Goal: Task Accomplishment & Management: Manage account settings

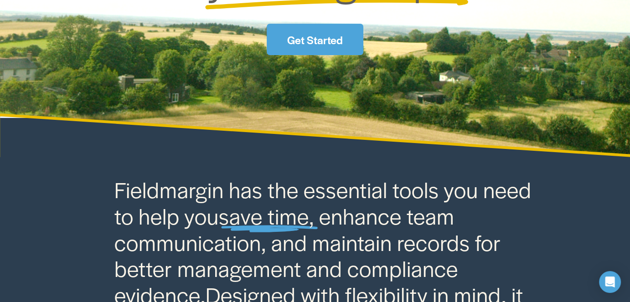
scroll to position [152, 0]
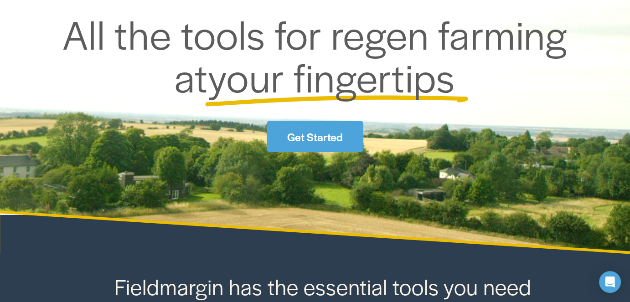
click at [320, 147] on link "Get Started" at bounding box center [315, 136] width 97 height 31
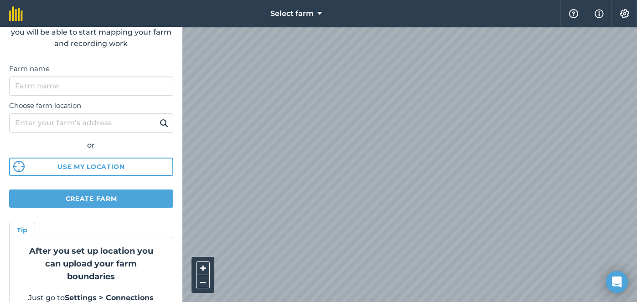
scroll to position [51, 0]
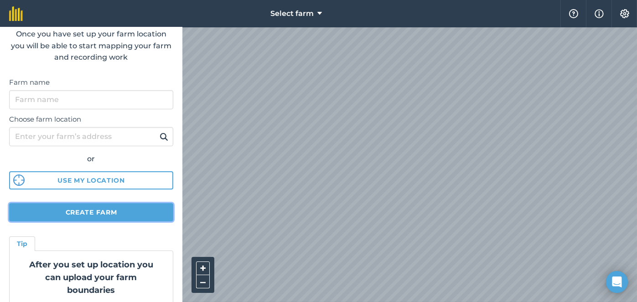
click at [87, 212] on button "Create farm" at bounding box center [91, 212] width 164 height 18
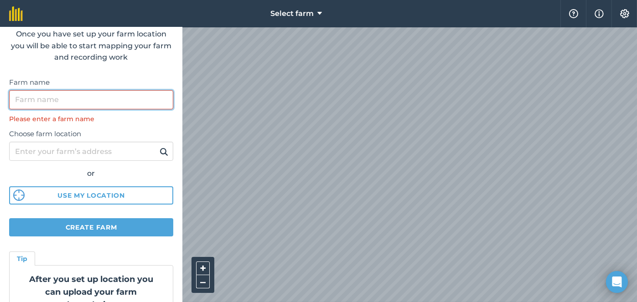
click at [72, 105] on input "Farm name" at bounding box center [91, 99] width 164 height 19
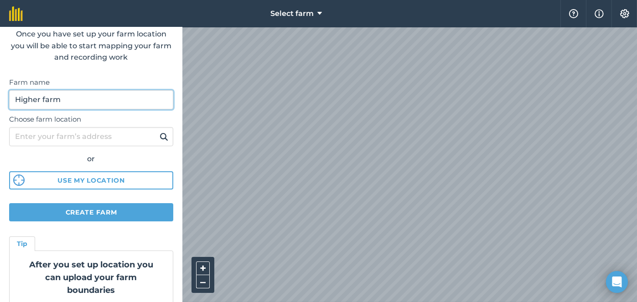
type input "Higher farm"
click at [160, 136] on img at bounding box center [164, 136] width 9 height 11
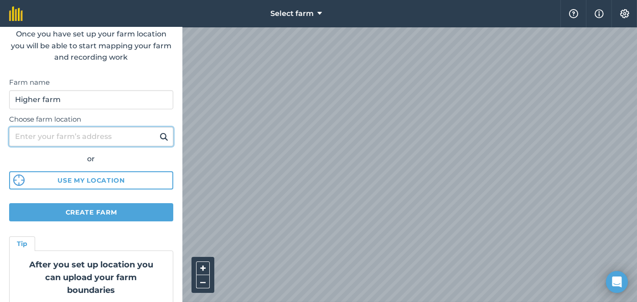
click at [105, 130] on input "Choose farm location" at bounding box center [91, 136] width 164 height 19
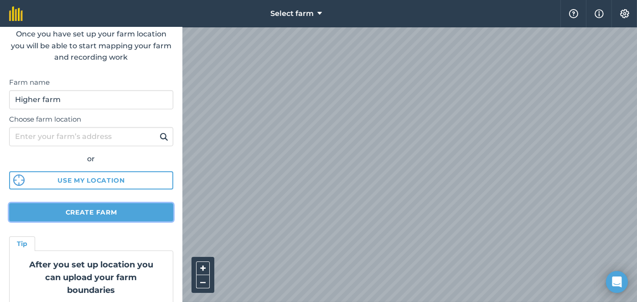
click at [101, 206] on button "Create farm" at bounding box center [91, 212] width 164 height 18
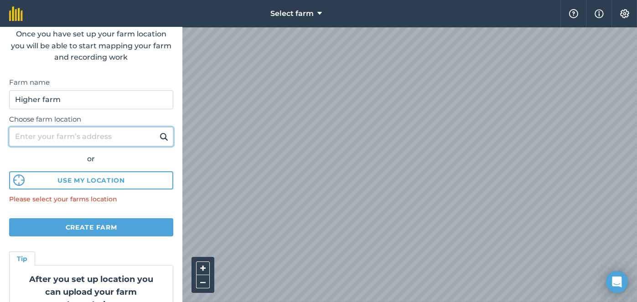
click at [91, 141] on input "Choose farm location" at bounding box center [91, 136] width 164 height 19
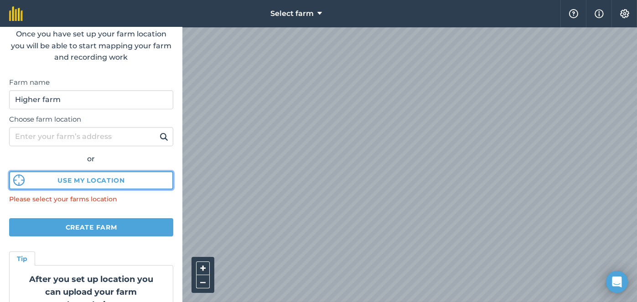
click at [91, 180] on button "Use my location" at bounding box center [91, 181] width 164 height 18
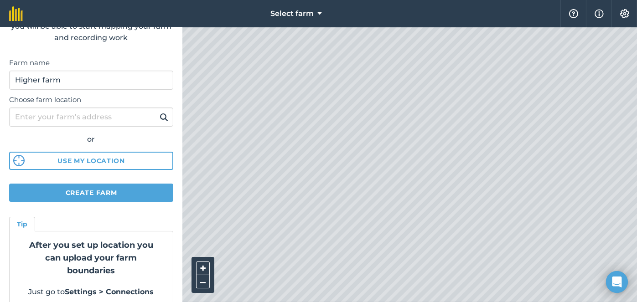
scroll to position [81, 0]
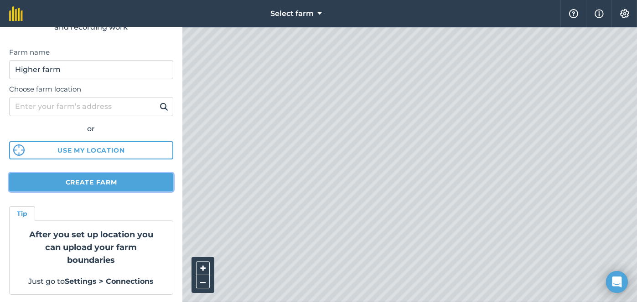
click at [110, 179] on button "Create farm" at bounding box center [91, 182] width 164 height 18
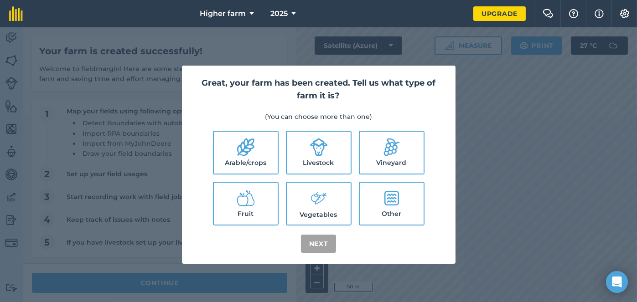
click at [609, 233] on div "Great, your farm has been created. Tell us what type of farm it is? (You can ch…" at bounding box center [318, 164] width 637 height 275
click at [254, 212] on label "Fruit" at bounding box center [246, 204] width 64 height 42
checkbox input "true"
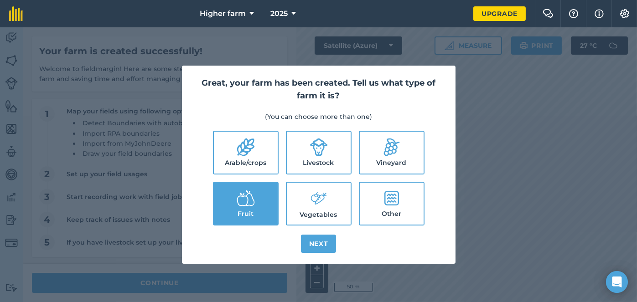
click at [325, 205] on icon at bounding box center [319, 199] width 18 height 20
checkbox input "true"
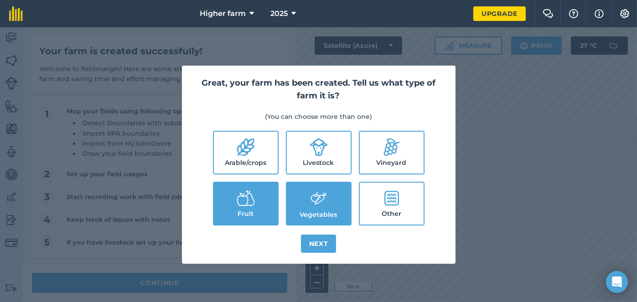
click at [373, 203] on label "Other" at bounding box center [392, 204] width 64 height 42
checkbox input "true"
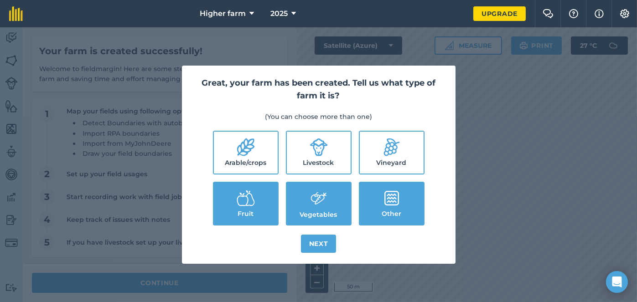
click at [319, 157] on label "Livestock" at bounding box center [319, 153] width 64 height 42
checkbox input "true"
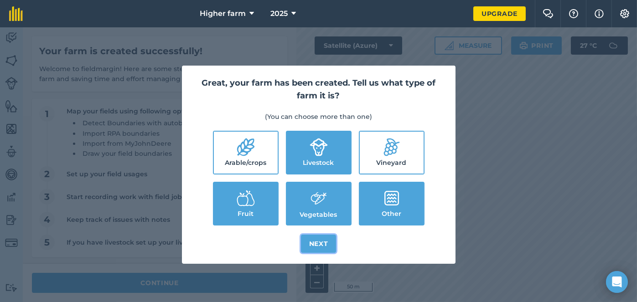
click at [313, 244] on button "Next" at bounding box center [319, 244] width 36 height 18
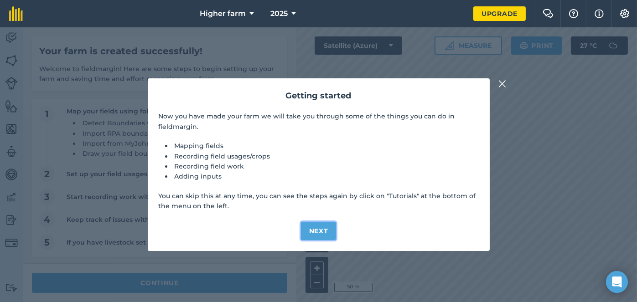
click at [321, 239] on button "Next" at bounding box center [319, 231] width 36 height 18
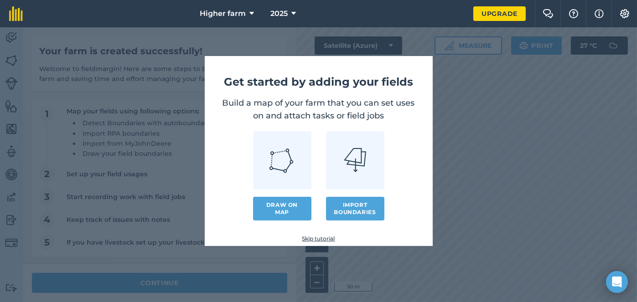
click at [327, 235] on link "Skip tutorial" at bounding box center [318, 238] width 199 height 7
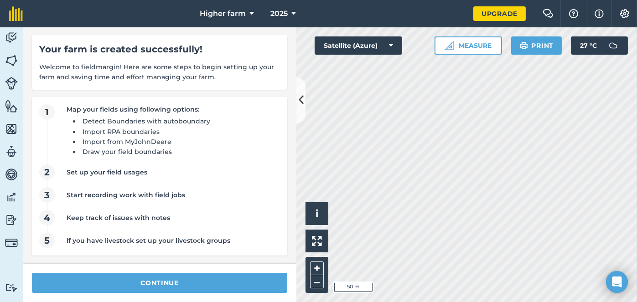
scroll to position [2, 0]
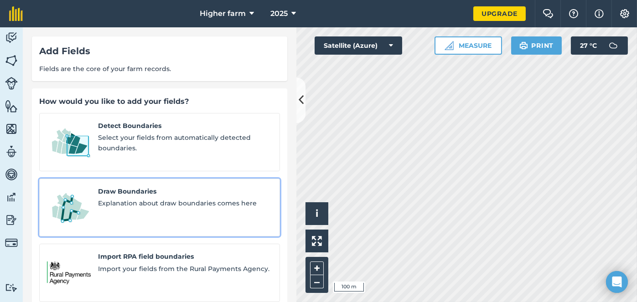
click at [121, 198] on div "Draw Boundaries Explanation about draw boundaries comes here" at bounding box center [185, 208] width 174 height 43
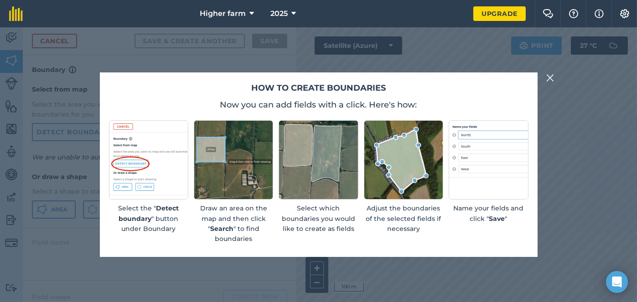
click at [223, 162] on img at bounding box center [233, 159] width 79 height 79
click at [384, 162] on img at bounding box center [403, 159] width 79 height 79
click at [152, 185] on img at bounding box center [148, 159] width 79 height 79
click at [446, 153] on div "Select the " Detect boundary " button under Boundary Draw an area on the map an…" at bounding box center [319, 182] width 420 height 124
click at [552, 78] on img at bounding box center [550, 78] width 8 height 11
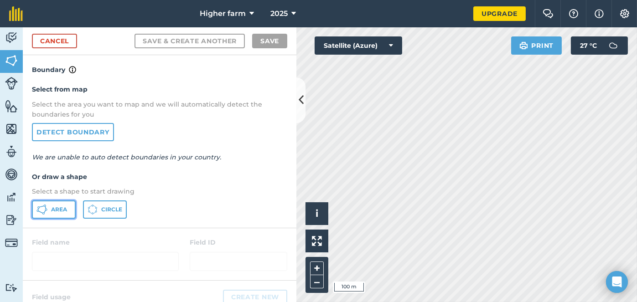
click at [65, 211] on span "Area" at bounding box center [59, 209] width 16 height 7
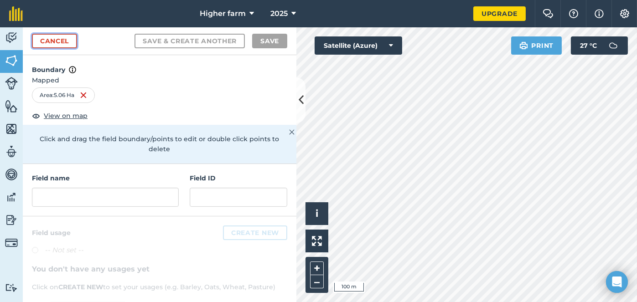
click at [63, 48] on div "Cancel Save & Create Another Save" at bounding box center [160, 41] width 274 height 28
click at [69, 34] on link "Cancel" at bounding box center [54, 41] width 45 height 15
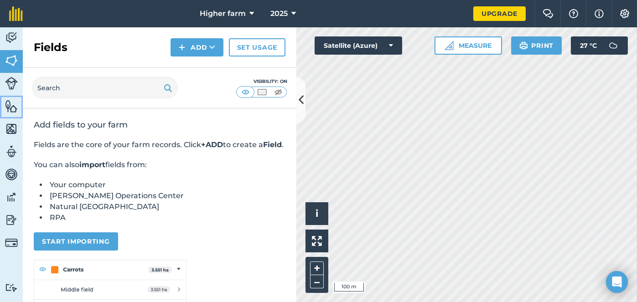
click at [10, 107] on img at bounding box center [11, 106] width 13 height 14
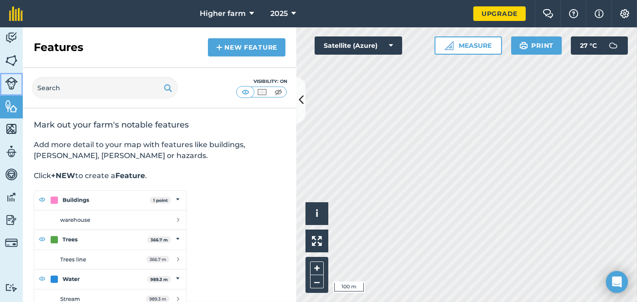
click at [10, 83] on img at bounding box center [11, 83] width 13 height 13
